Goal: Task Accomplishment & Management: Manage account settings

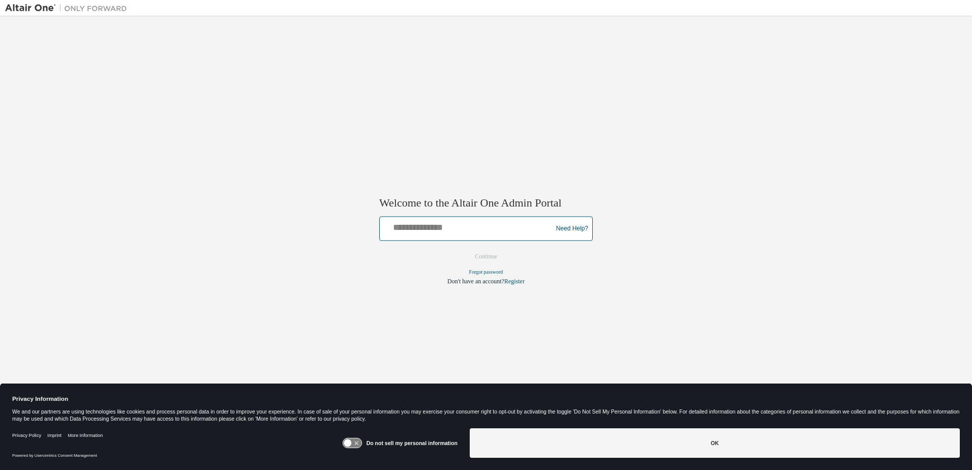
click at [461, 226] on input "text" at bounding box center [467, 226] width 167 height 15
type input "**********"
click at [491, 258] on button "Continue" at bounding box center [486, 256] width 44 height 15
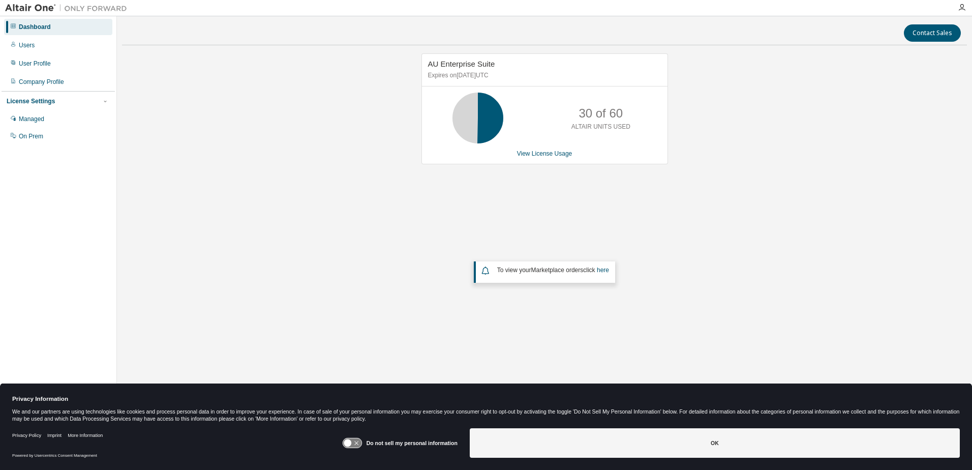
click at [39, 7] on img at bounding box center [68, 8] width 127 height 10
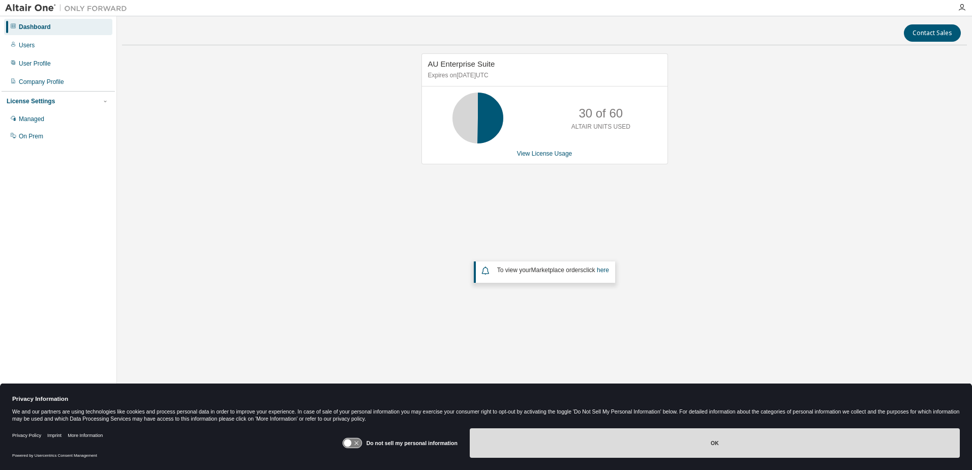
click at [678, 441] on button "OK" at bounding box center [715, 442] width 490 height 29
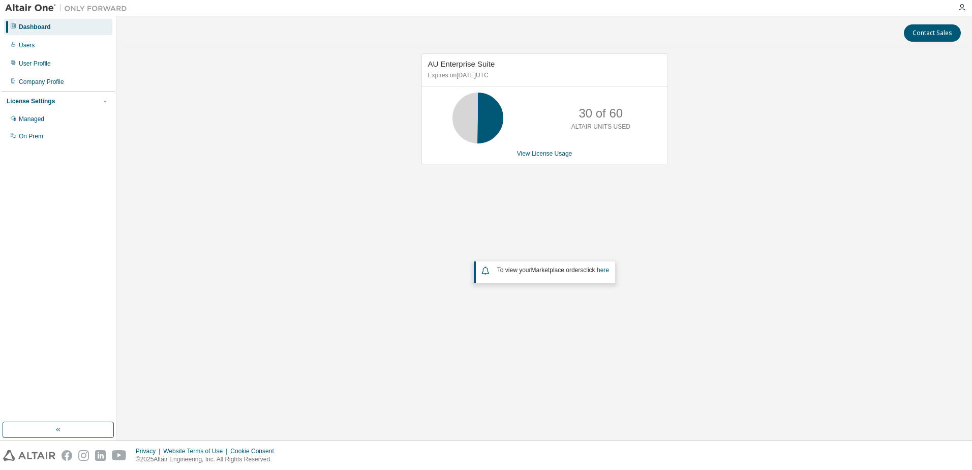
click at [73, 426] on button "button" at bounding box center [58, 429] width 111 height 16
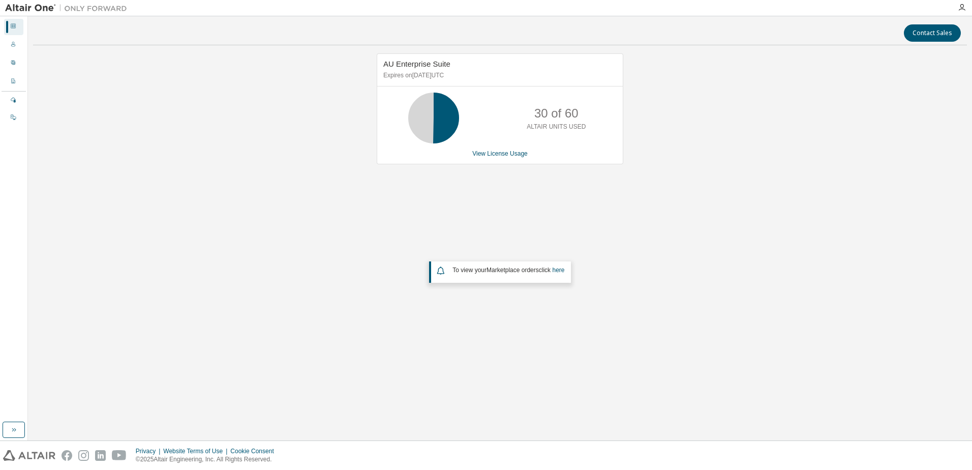
click at [33, 6] on img at bounding box center [68, 8] width 127 height 10
